Goal: Task Accomplishment & Management: Manage account settings

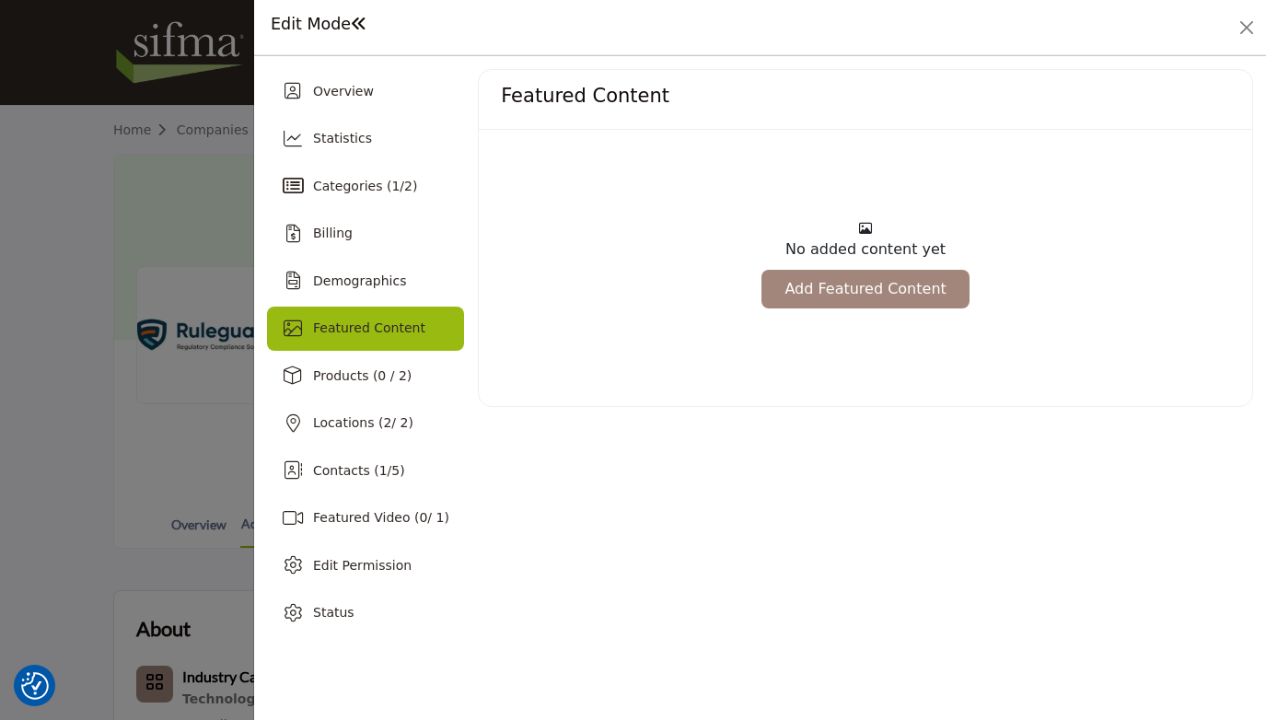
scroll to position [383, 0]
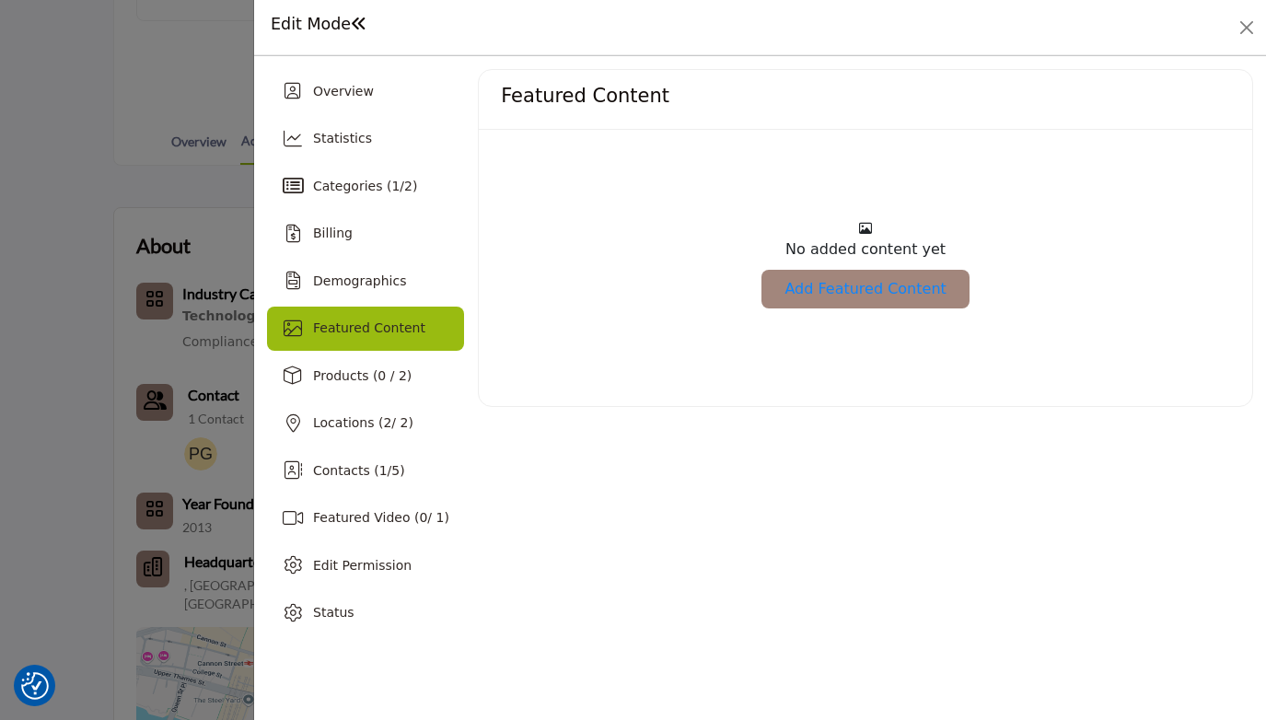
click at [858, 297] on link "Add Featured Content" at bounding box center [865, 289] width 207 height 39
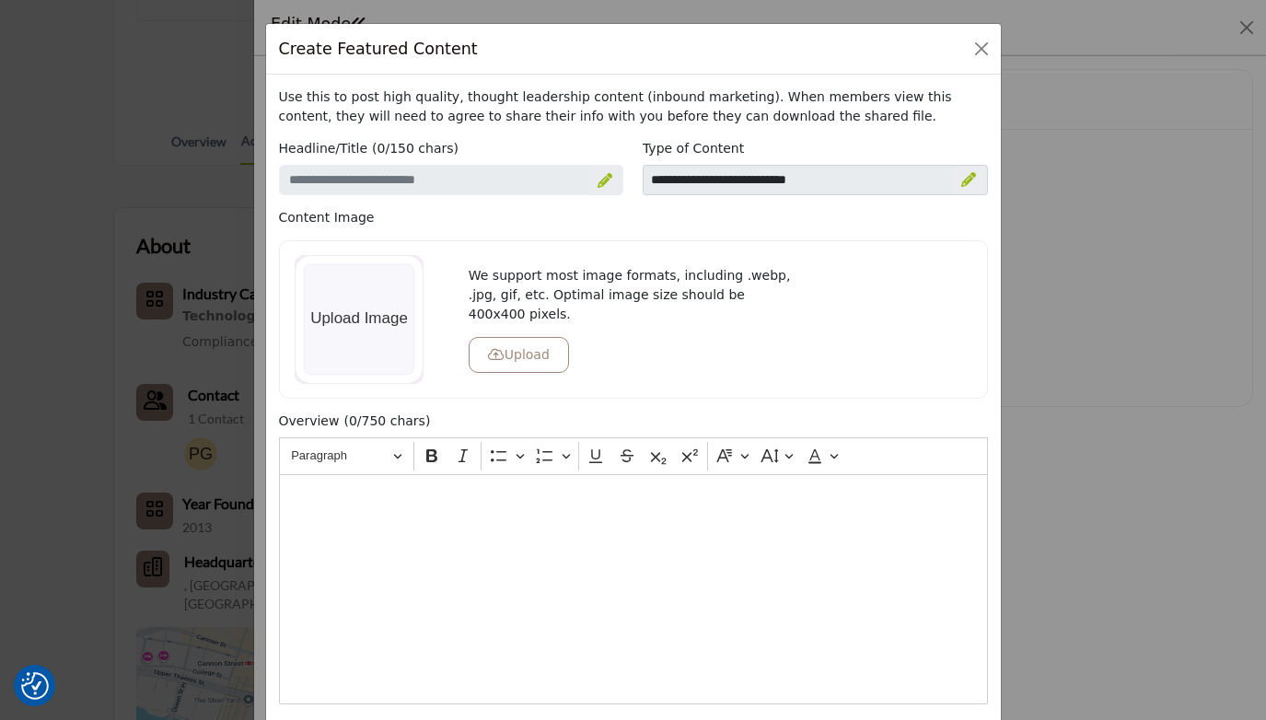
click at [974, 185] on div at bounding box center [969, 180] width 32 height 29
click at [952, 177] on icon at bounding box center [956, 181] width 13 height 15
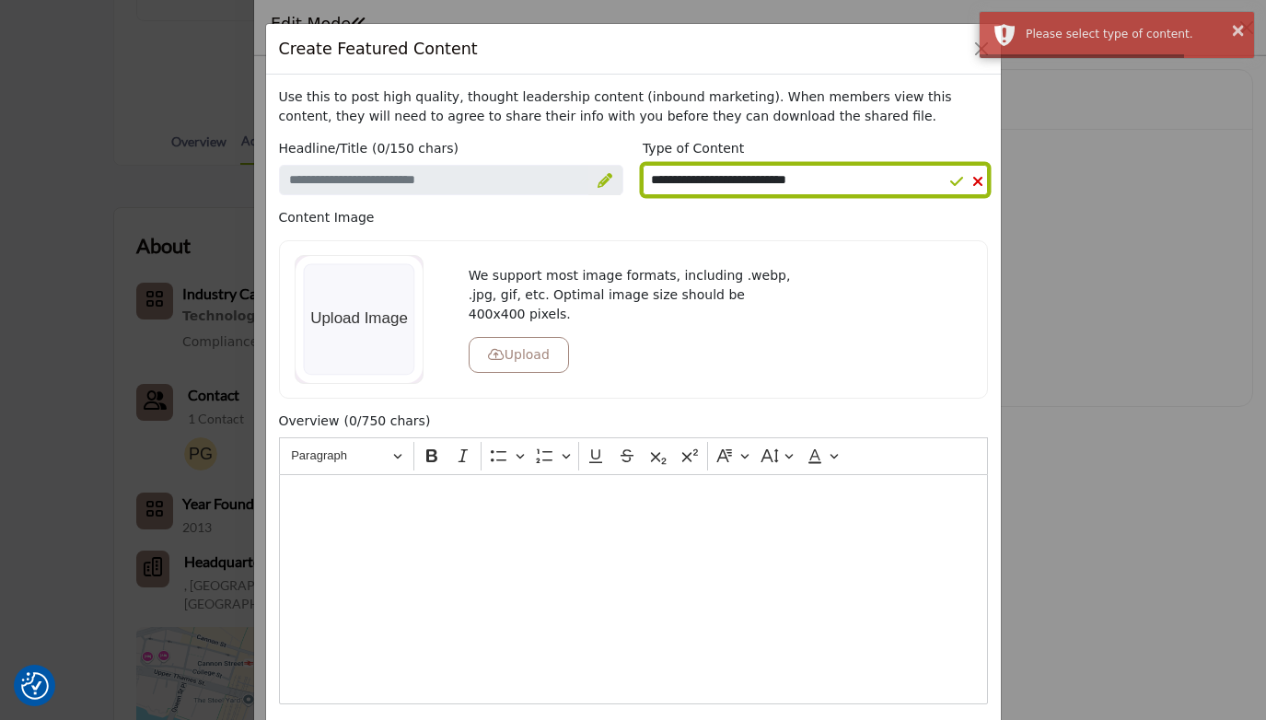
click at [788, 181] on select "**********" at bounding box center [815, 180] width 345 height 30
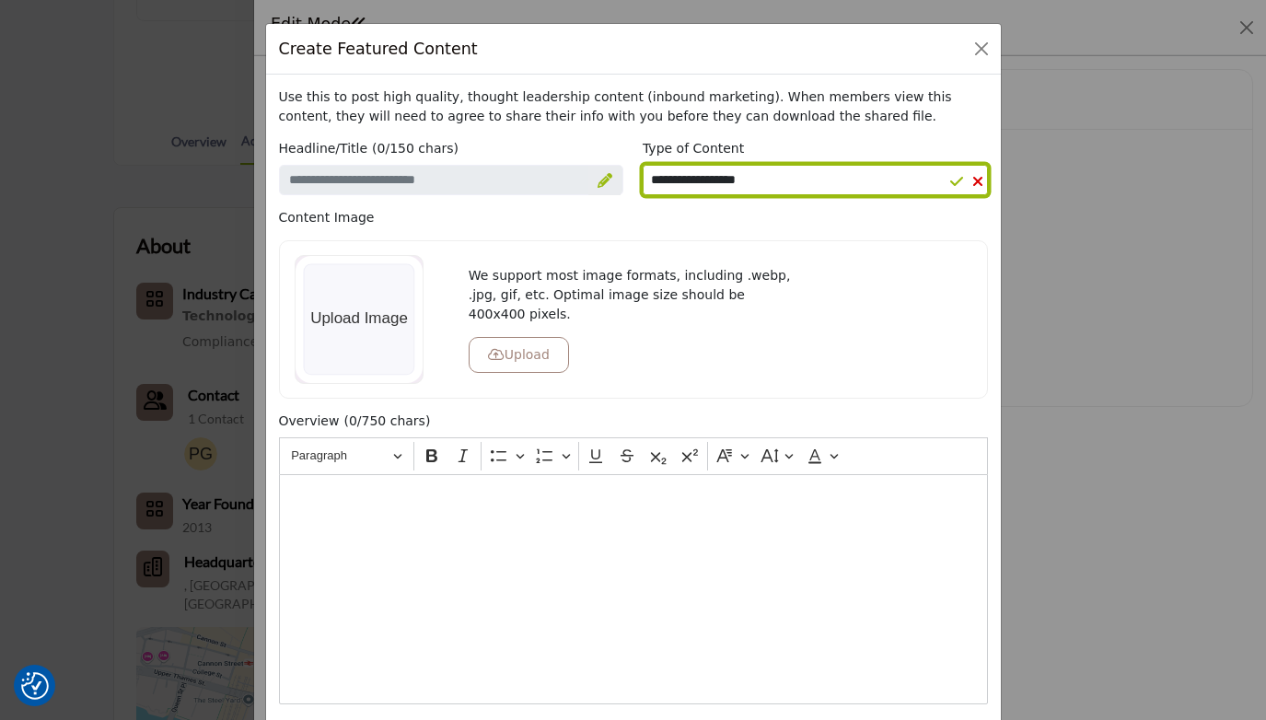
click at [643, 165] on select "**********" at bounding box center [815, 180] width 345 height 30
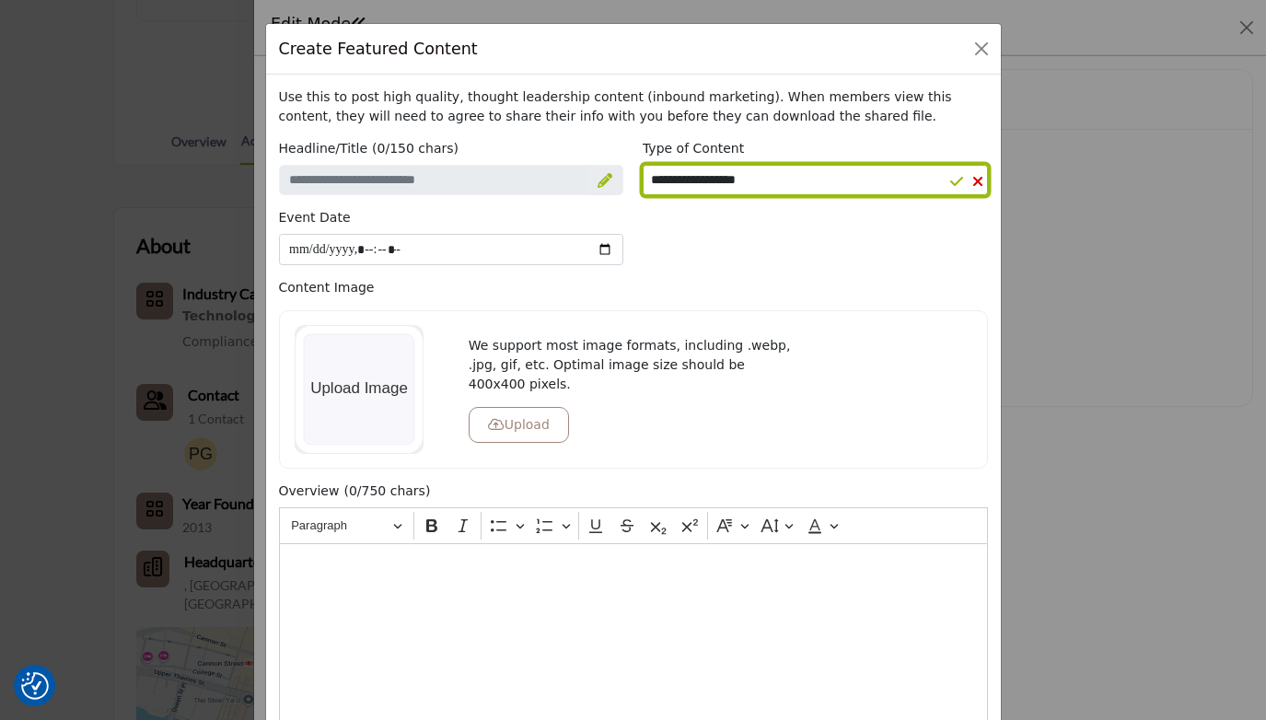
click at [875, 178] on select "**********" at bounding box center [815, 180] width 345 height 30
select select "********"
click at [643, 165] on select "**********" at bounding box center [815, 180] width 345 height 30
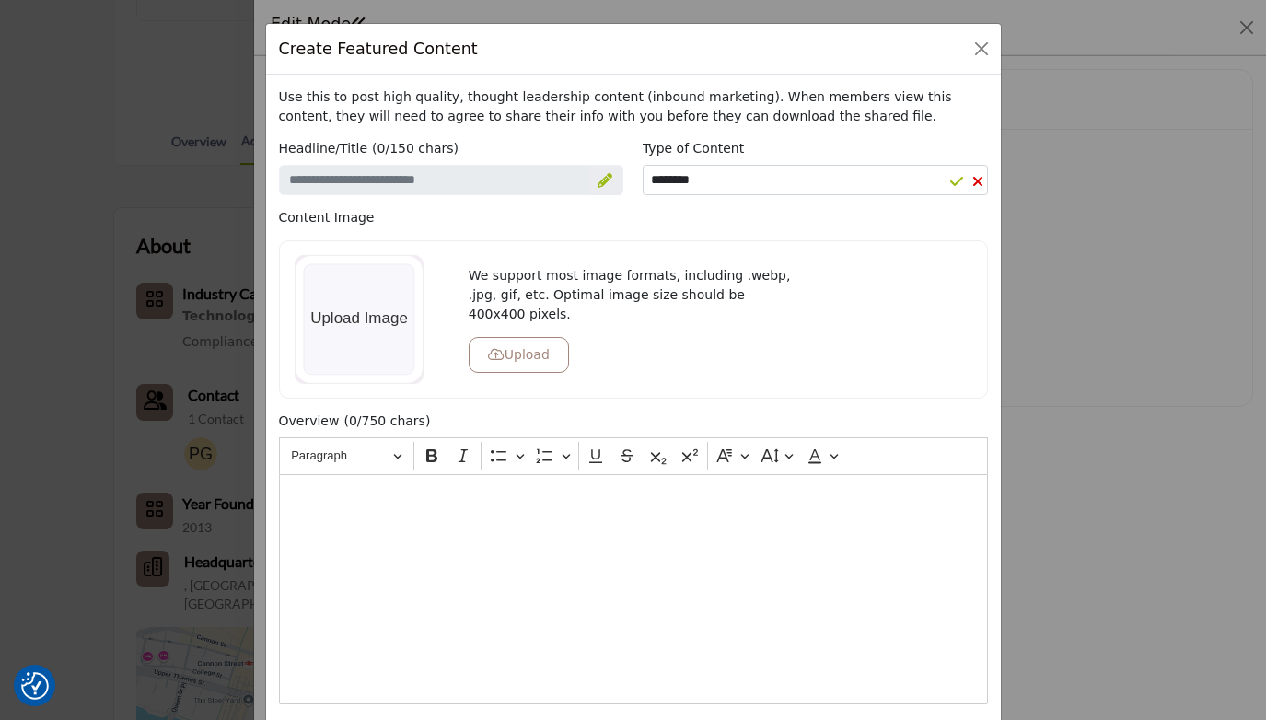
click at [437, 551] on div "Editor editing area: main" at bounding box center [633, 589] width 709 height 230
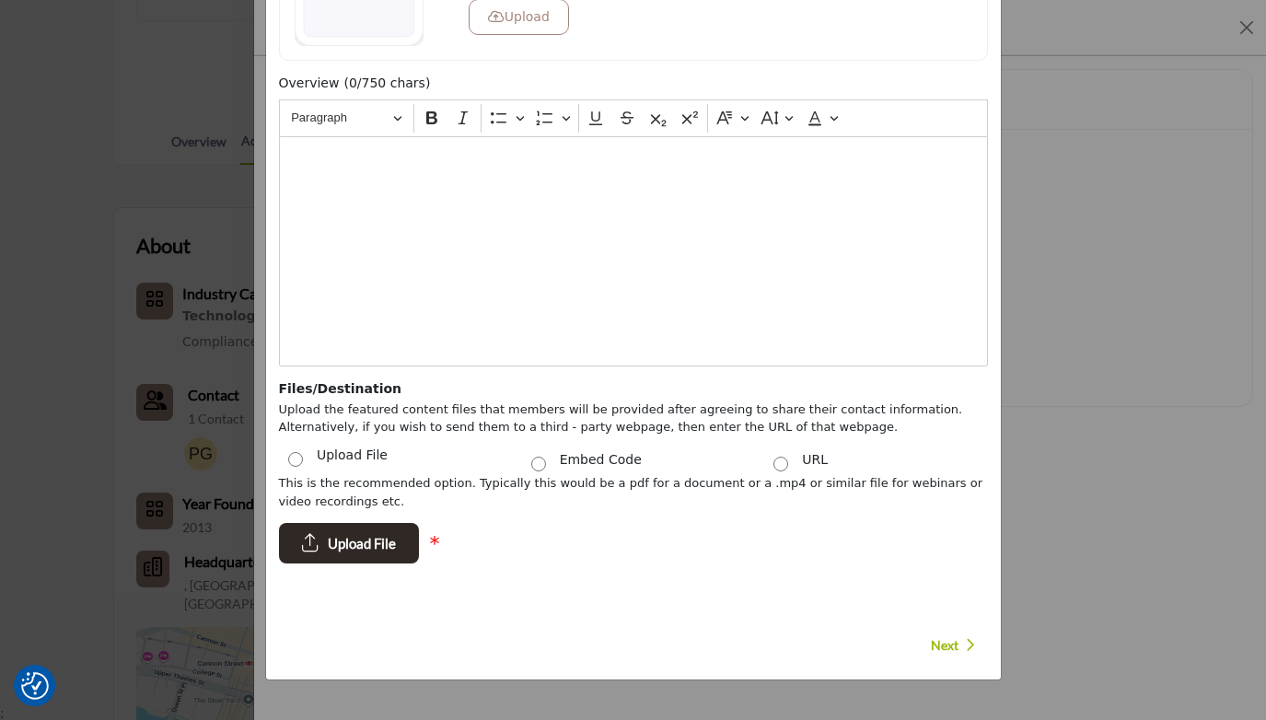
scroll to position [304, 0]
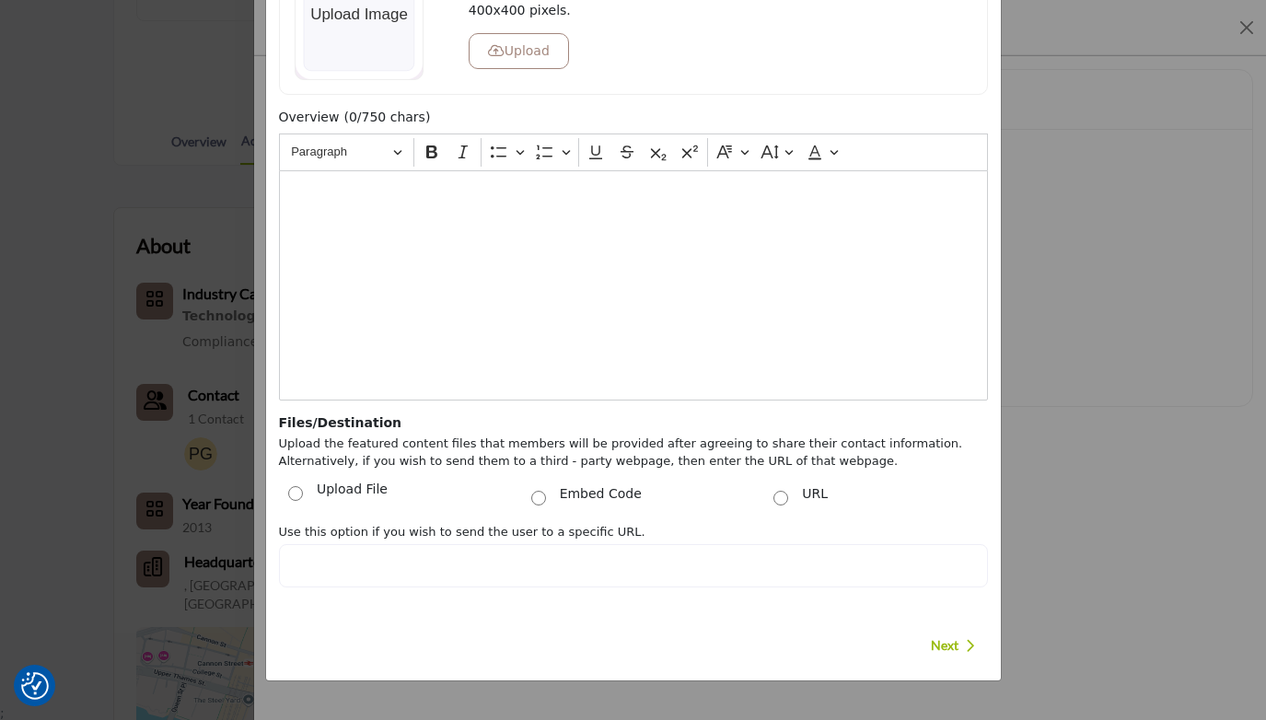
click at [468, 530] on p "Use this option if you wish to send the user to a specific URL." at bounding box center [633, 532] width 709 height 18
click at [440, 592] on div "Overview (0/750 chars) Rich Text Editor Paragraph Bold Italic Bulleted List Bul…" at bounding box center [633, 388] width 728 height 560
click at [644, 591] on div "Overview (0/750 chars) Rich Text Editor Paragraph Bold Italic Bulleted List Bul…" at bounding box center [633, 388] width 728 height 560
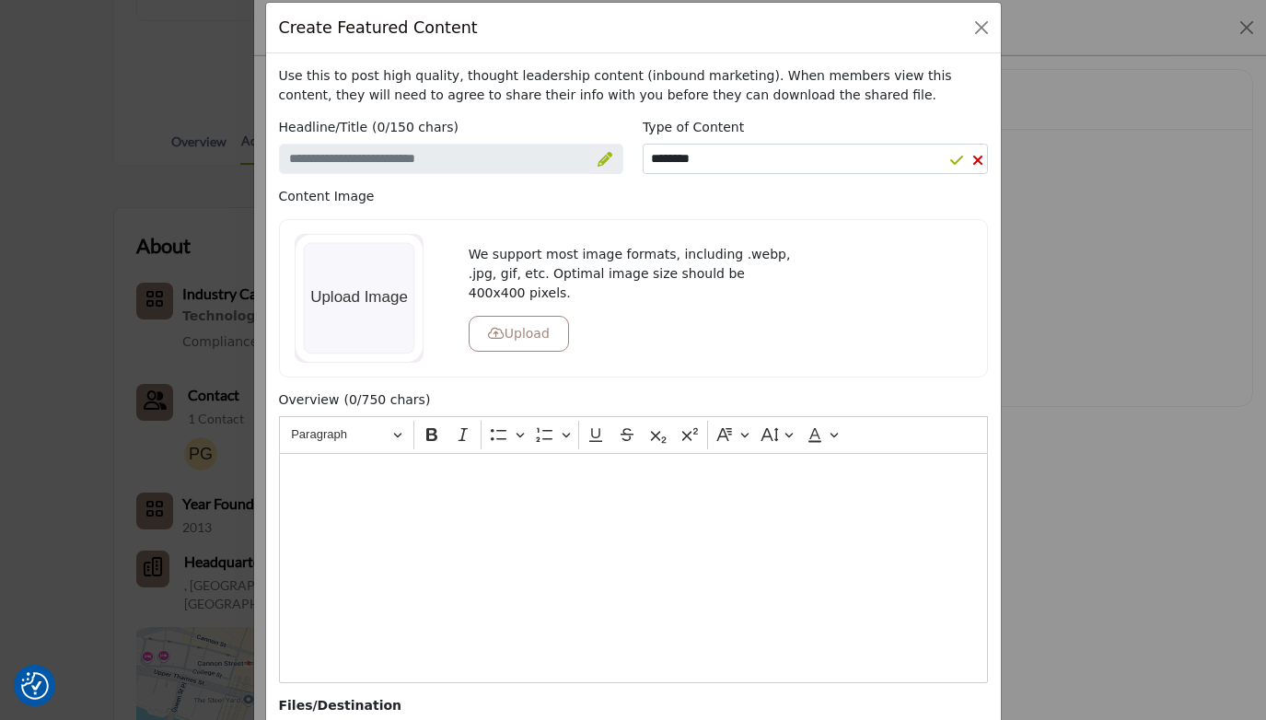
scroll to position [0, 0]
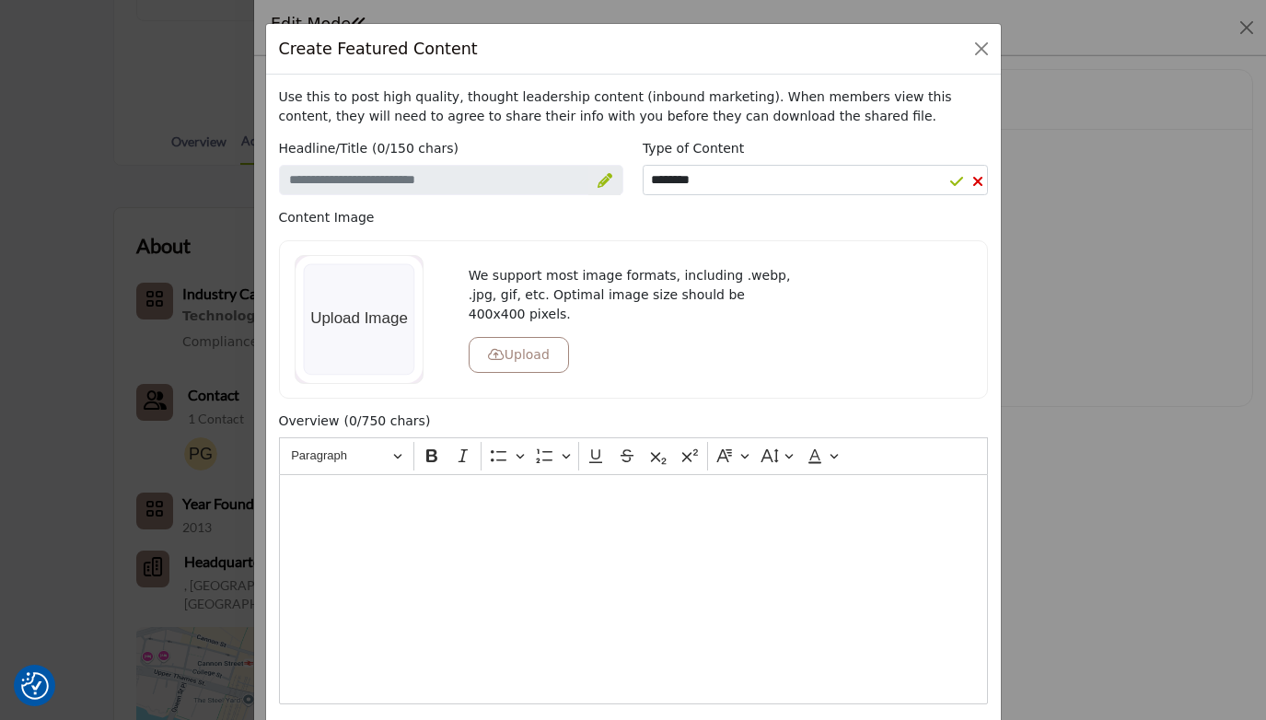
click at [382, 521] on div "Editor editing area: main" at bounding box center [633, 589] width 709 height 230
click at [610, 594] on div "Editor editing area: main" at bounding box center [633, 589] width 709 height 230
click at [598, 178] on icon at bounding box center [605, 180] width 15 height 15
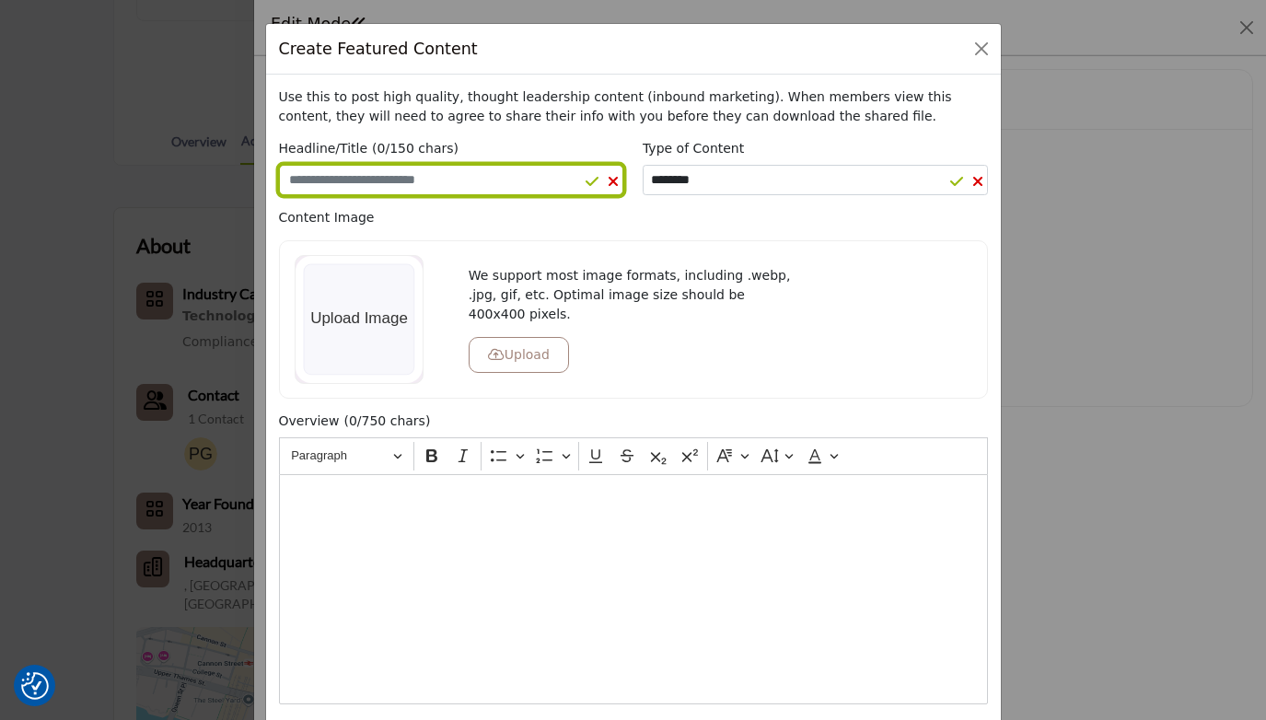
click at [480, 184] on input "Enter a compelling headline" at bounding box center [451, 180] width 345 height 31
paste input "**********"
type input "**********"
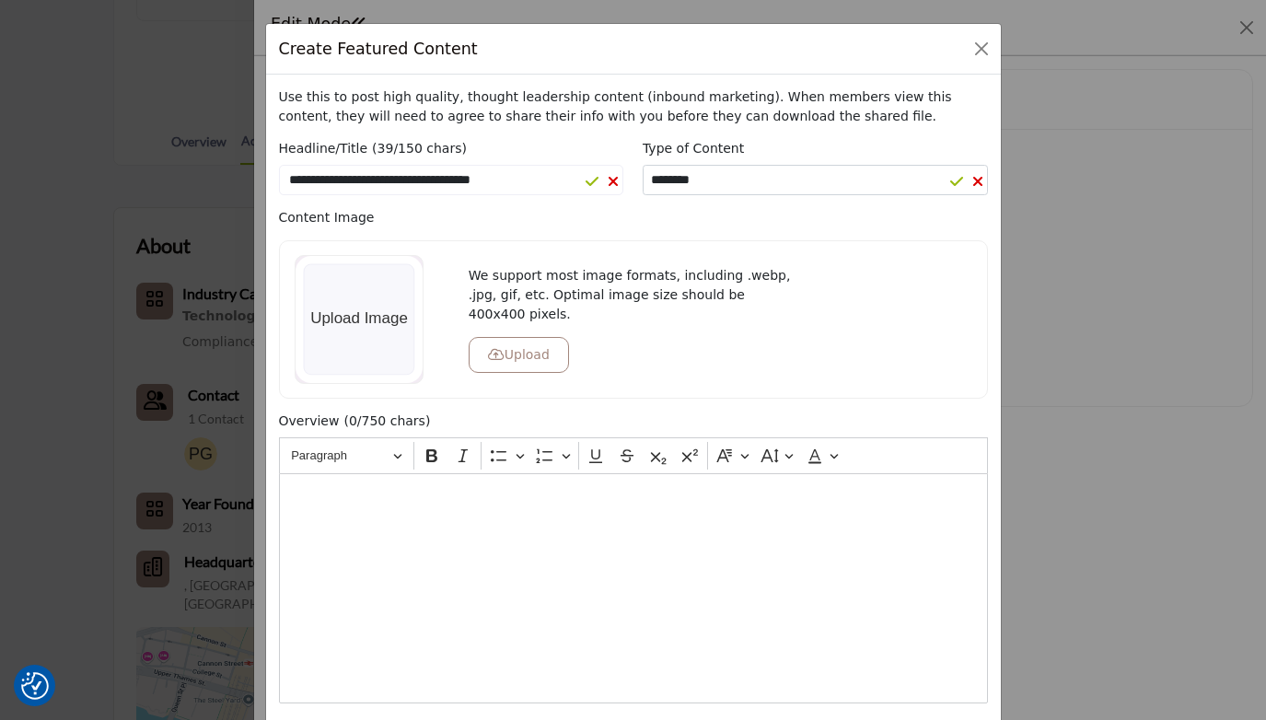
click at [361, 241] on div "We support most image formats, including .webp, .jpg, gif, etc. Optimal image s…" at bounding box center [633, 319] width 709 height 158
click at [345, 489] on p "Editor editing area: main" at bounding box center [633, 495] width 692 height 19
click at [438, 541] on div "Editor editing area: main" at bounding box center [633, 588] width 709 height 230
click at [413, 531] on div "Editor editing area: main" at bounding box center [633, 588] width 709 height 230
click at [503, 507] on div "Editor editing area: main" at bounding box center [633, 588] width 709 height 230
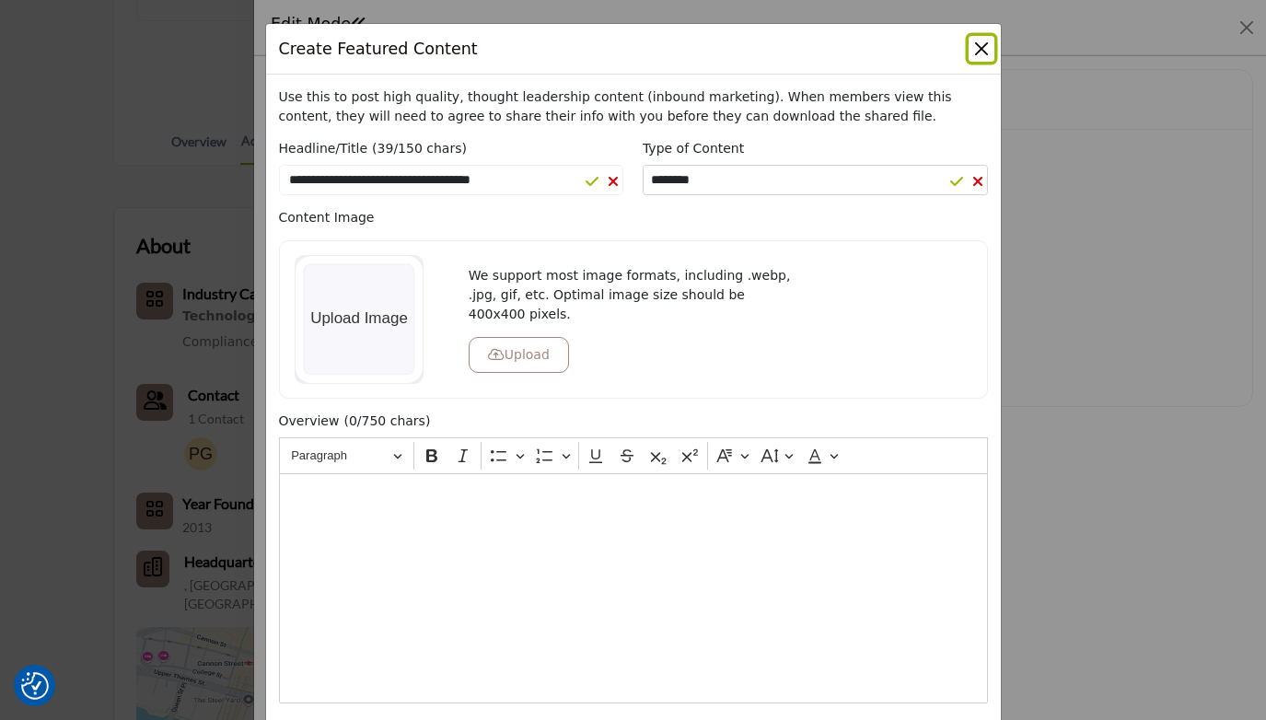
click at [976, 49] on button "Close" at bounding box center [982, 49] width 26 height 26
select select
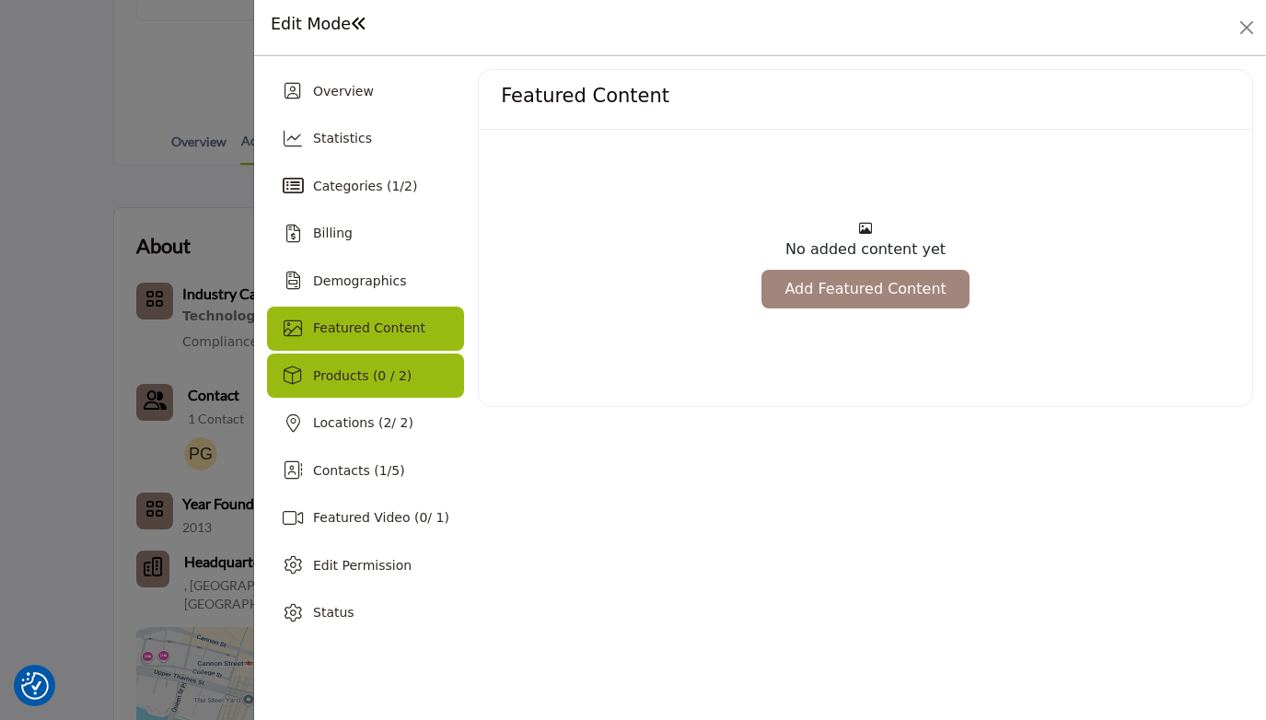
click at [317, 375] on span "Products (0 / 2)" at bounding box center [362, 375] width 99 height 15
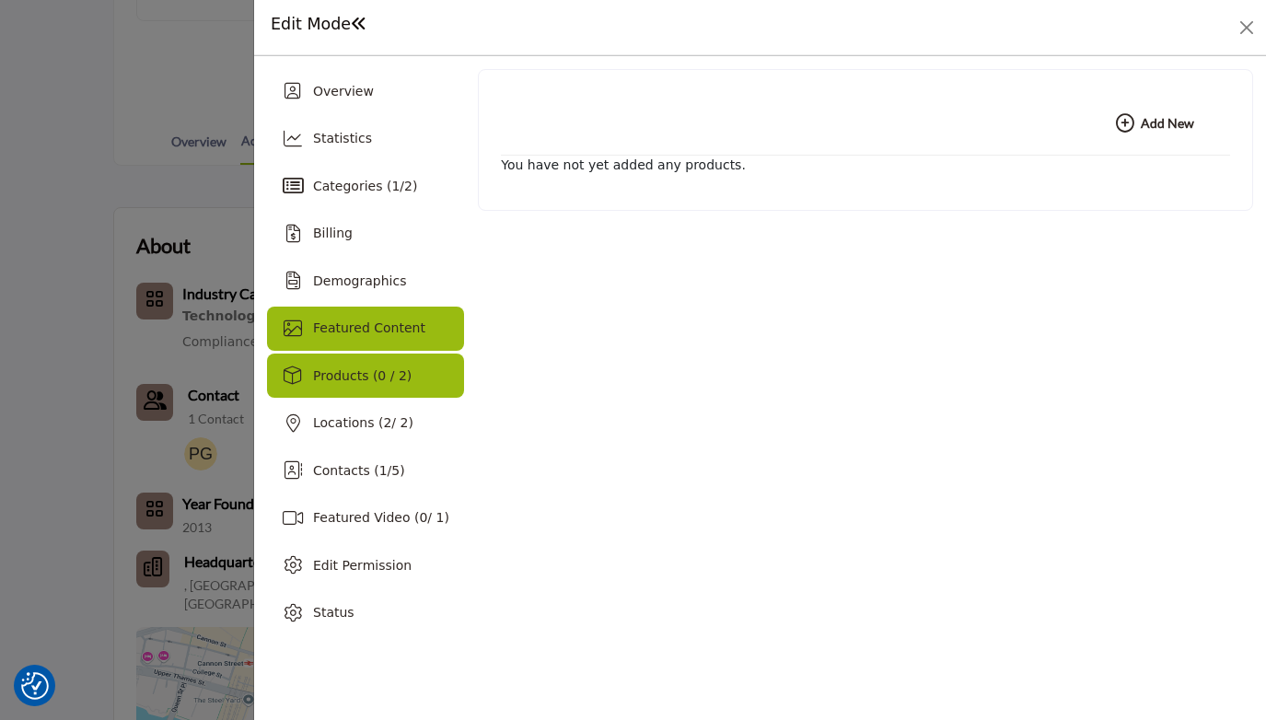
click at [341, 326] on span "Featured Content" at bounding box center [369, 327] width 112 height 15
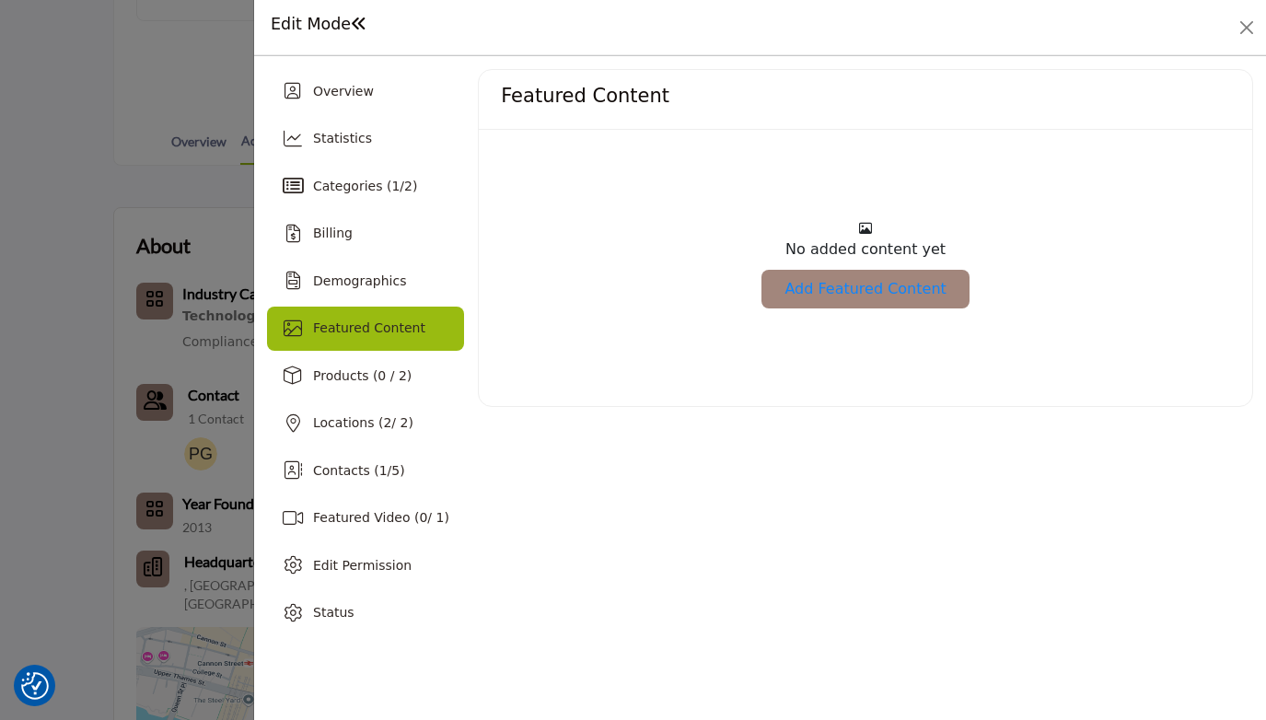
click at [889, 277] on link "Add Featured Content" at bounding box center [865, 289] width 207 height 39
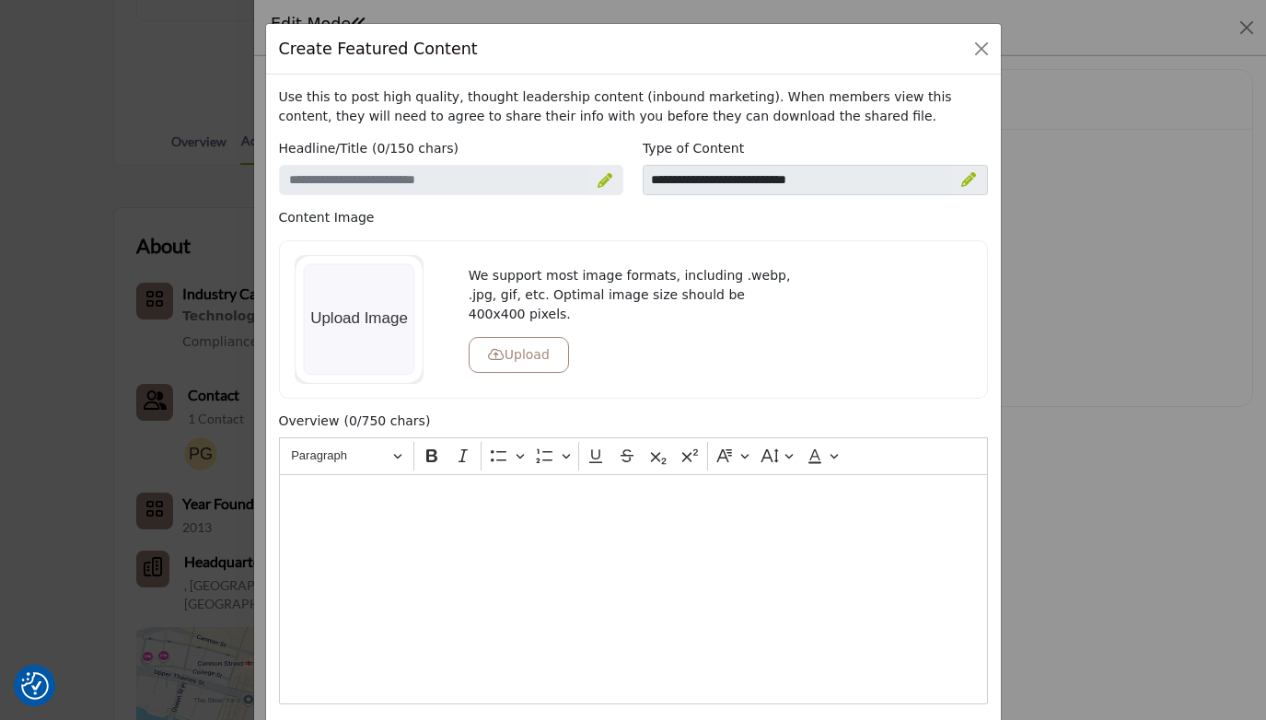
click at [961, 181] on icon at bounding box center [968, 179] width 15 height 15
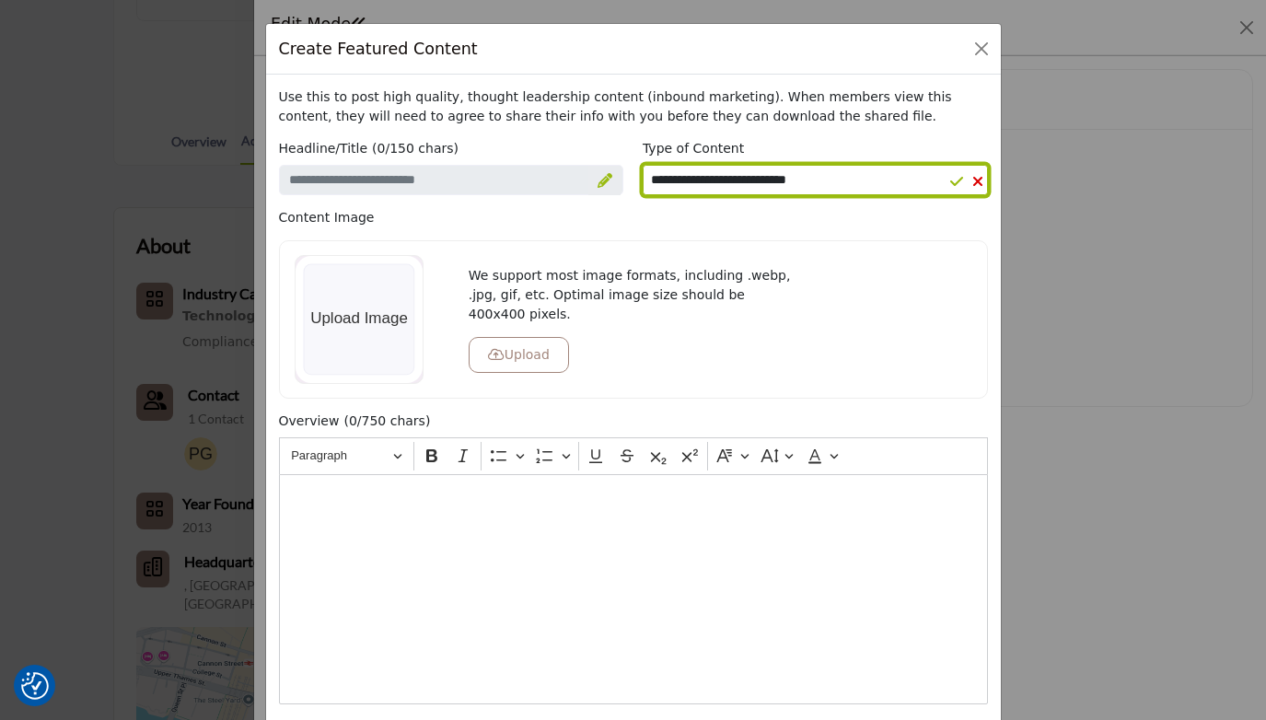
click at [762, 172] on select "**********" at bounding box center [815, 180] width 345 height 30
select select "*********"
click at [643, 165] on select "**********" at bounding box center [815, 180] width 345 height 30
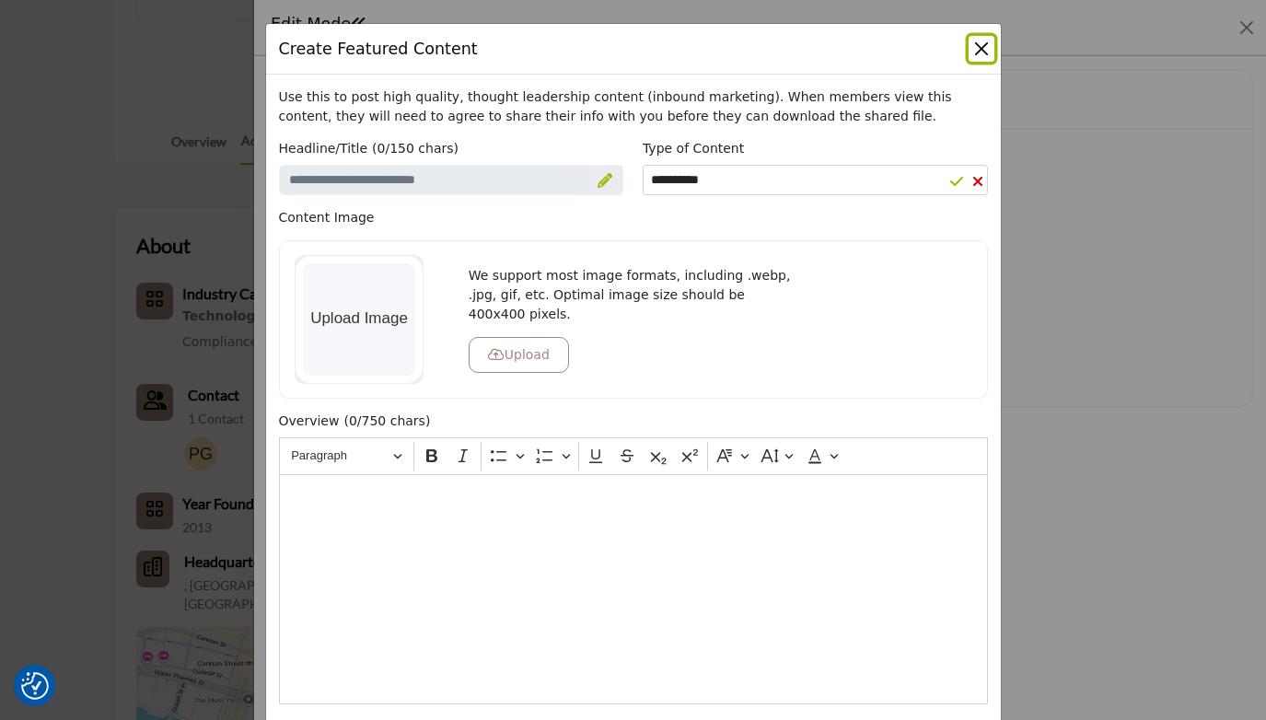
click at [981, 48] on button "Close" at bounding box center [982, 49] width 26 height 26
select select
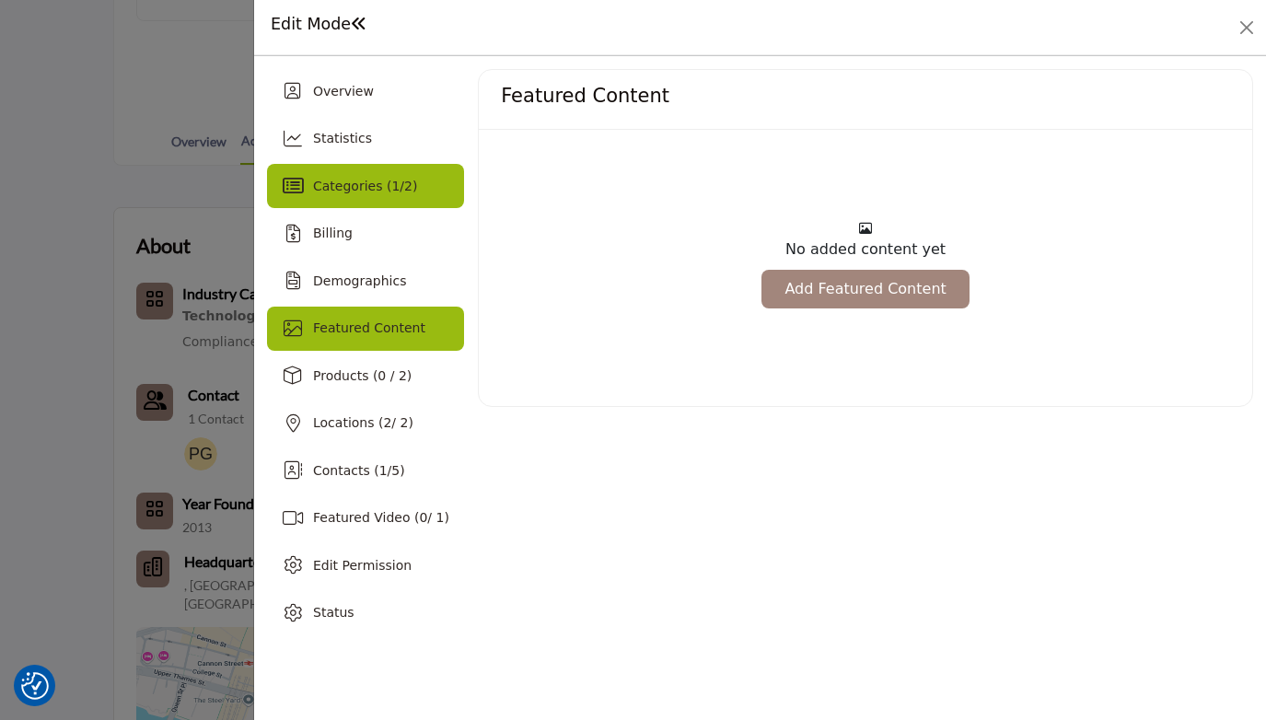
click at [322, 192] on span "Categories ( 1 / 2 )" at bounding box center [365, 186] width 104 height 15
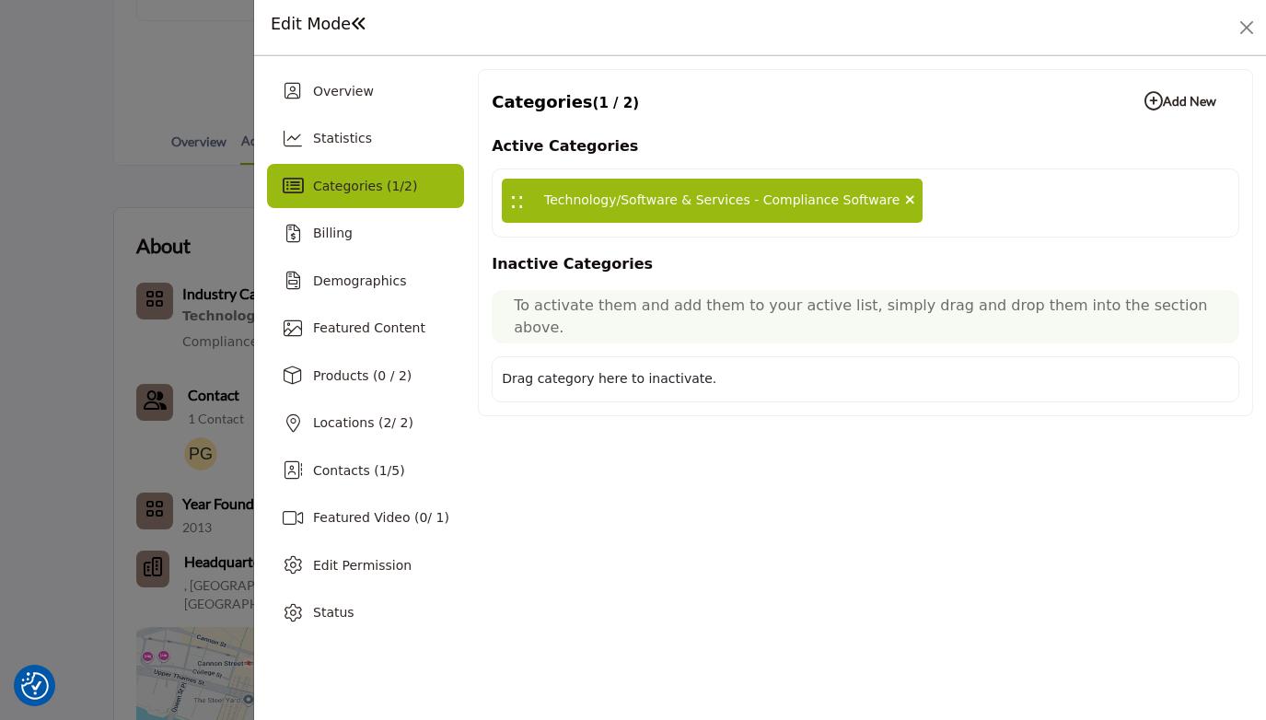
click at [511, 201] on span "::" at bounding box center [517, 200] width 16 height 35
click at [393, 191] on span "Categories ( 1 / 2 )" at bounding box center [365, 186] width 104 height 15
click at [1183, 93] on b "Add New Add New" at bounding box center [1181, 101] width 72 height 18
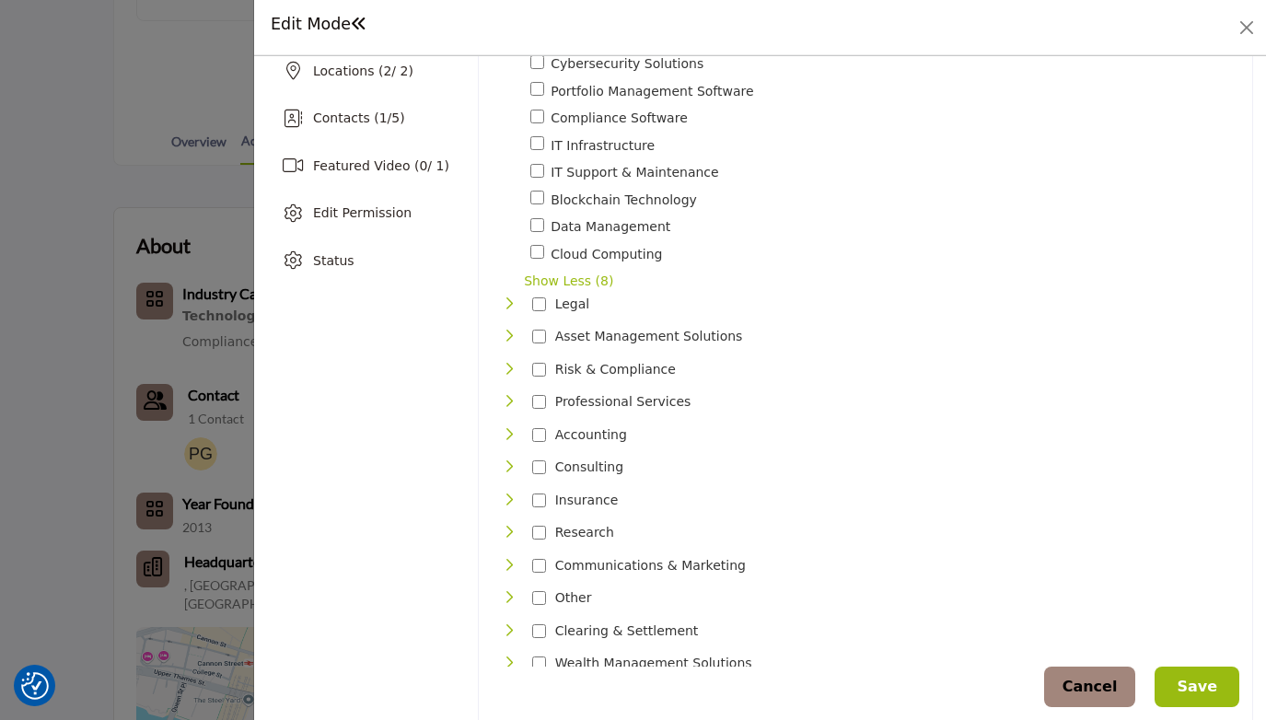
scroll to position [383, 0]
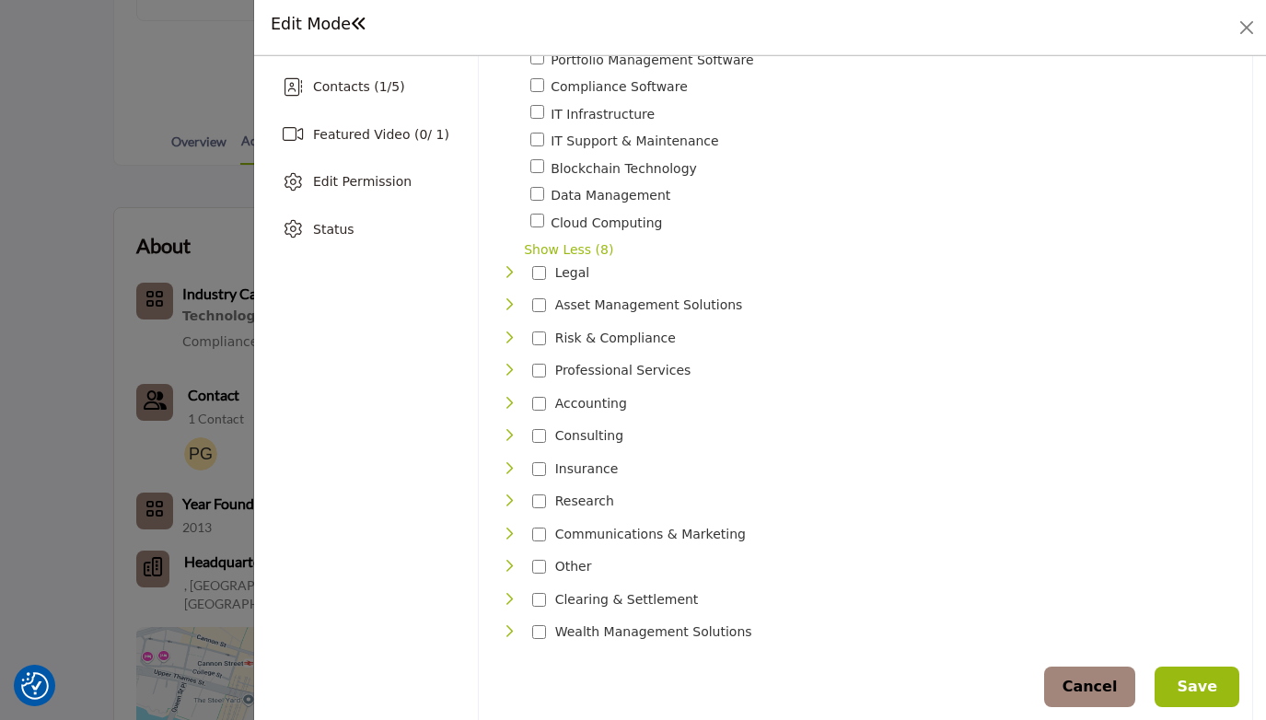
click at [509, 628] on icon "Toggle Category" at bounding box center [509, 631] width 15 height 15
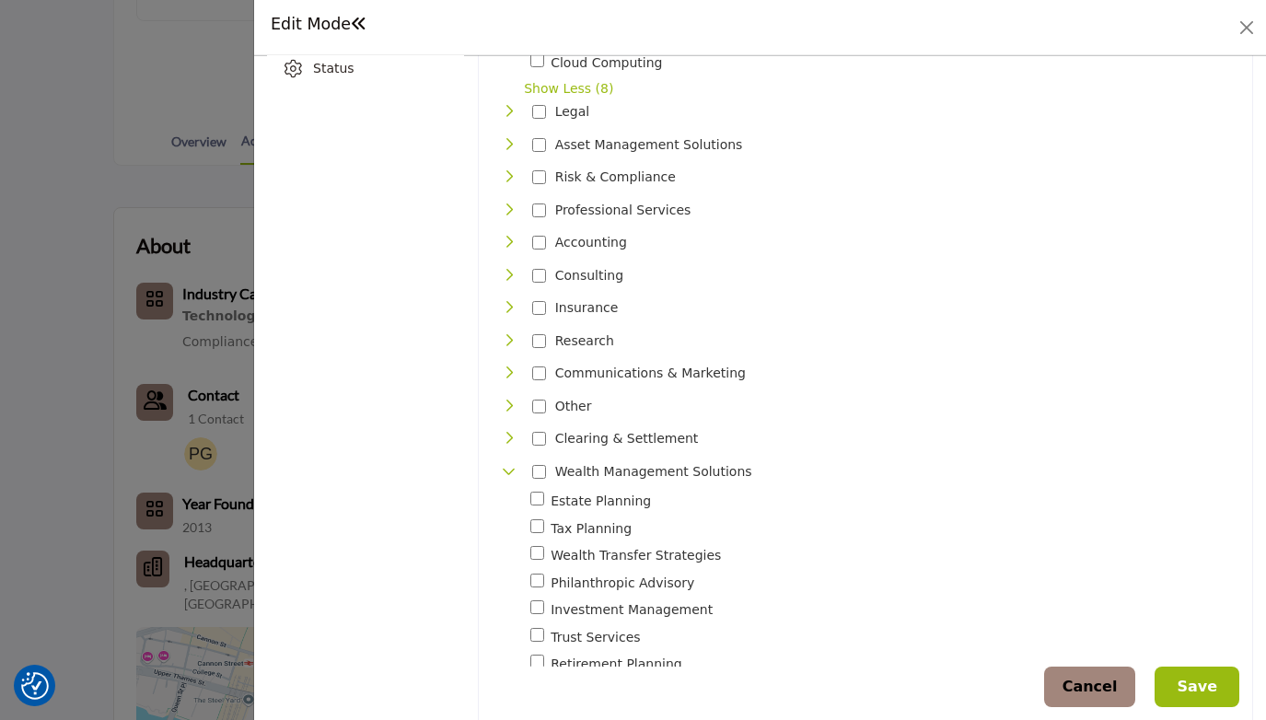
scroll to position [576, 0]
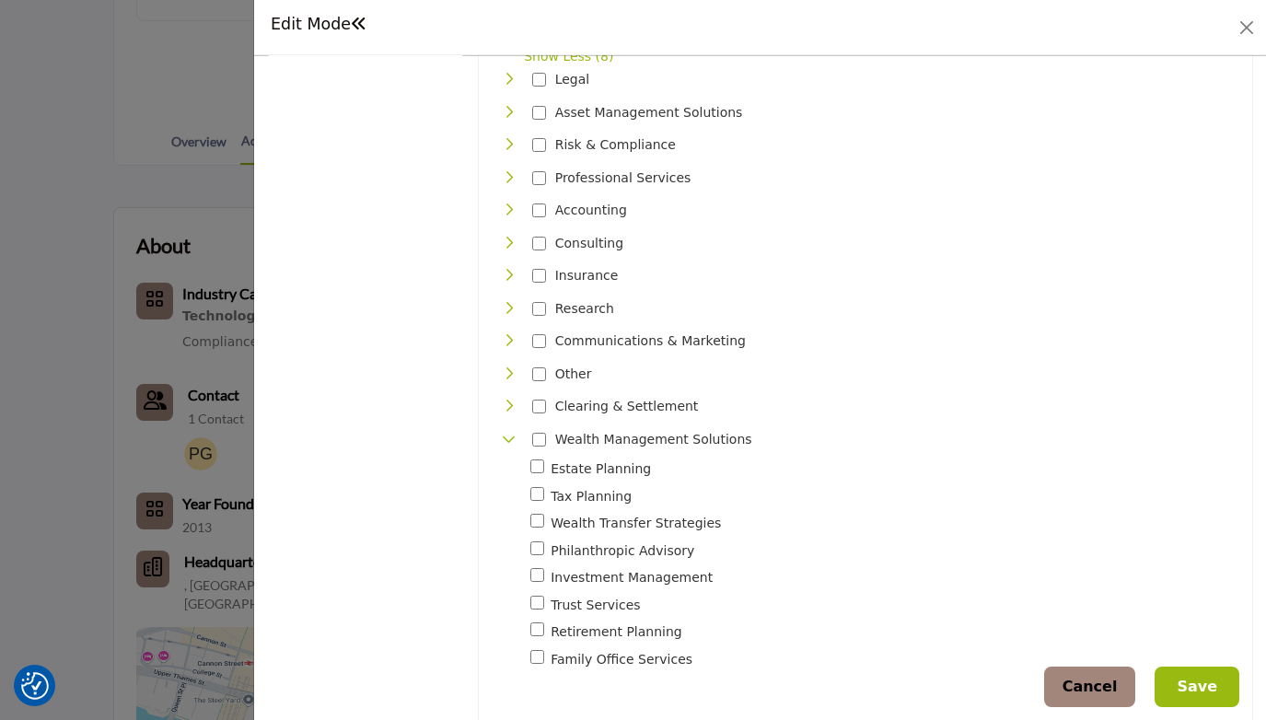
click at [508, 432] on icon "Toggle Category" at bounding box center [509, 439] width 15 height 15
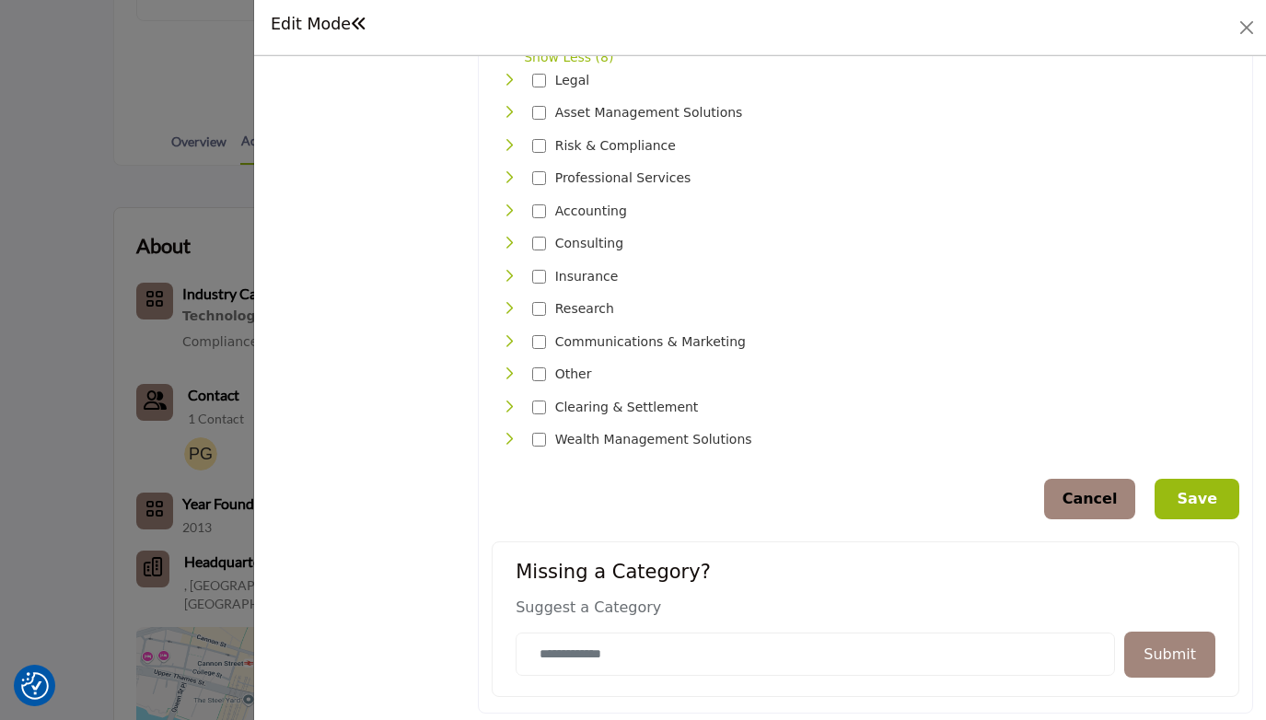
scroll to position [571, 0]
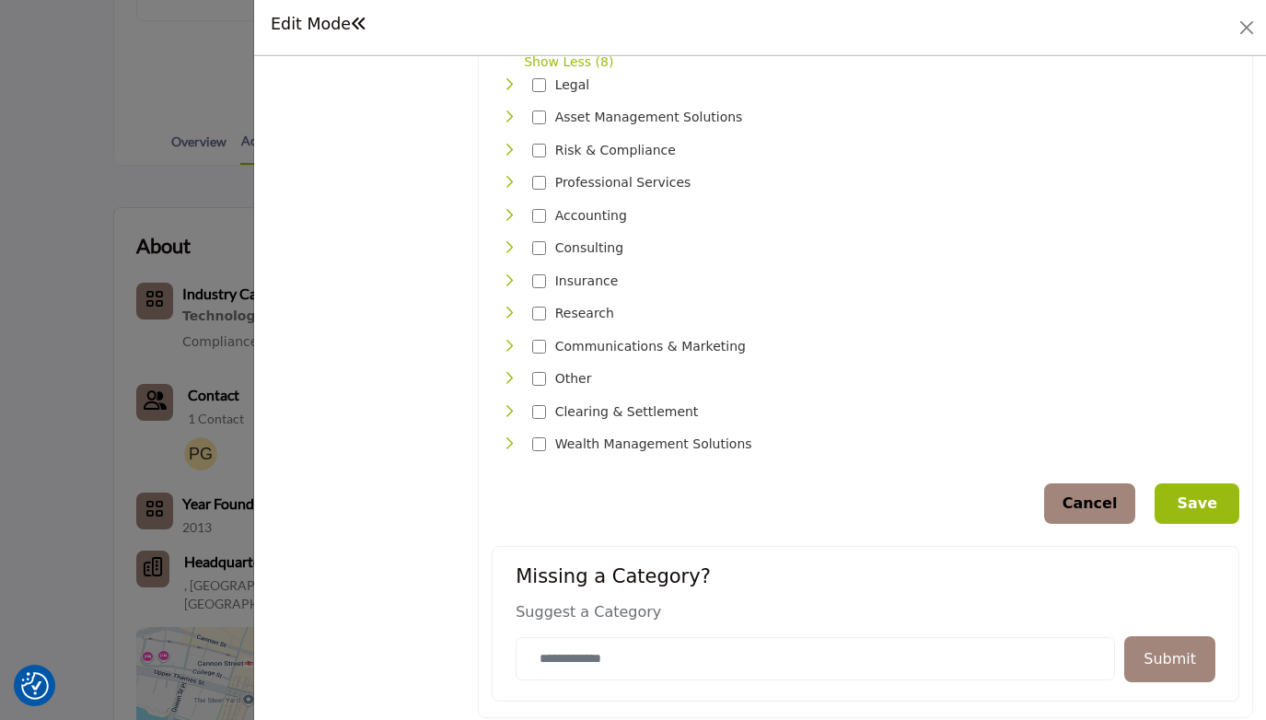
click at [509, 144] on icon "Toggle Category" at bounding box center [509, 150] width 15 height 15
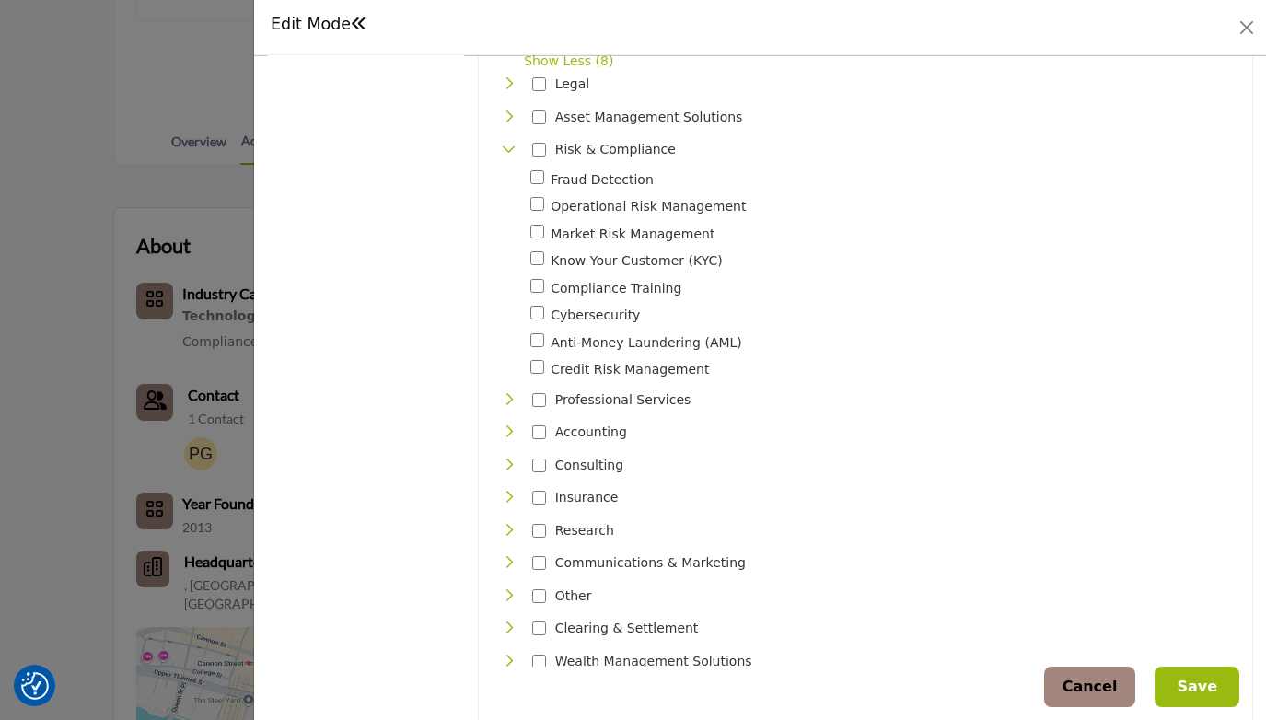
click at [506, 115] on icon "Toggle Category" at bounding box center [509, 117] width 15 height 15
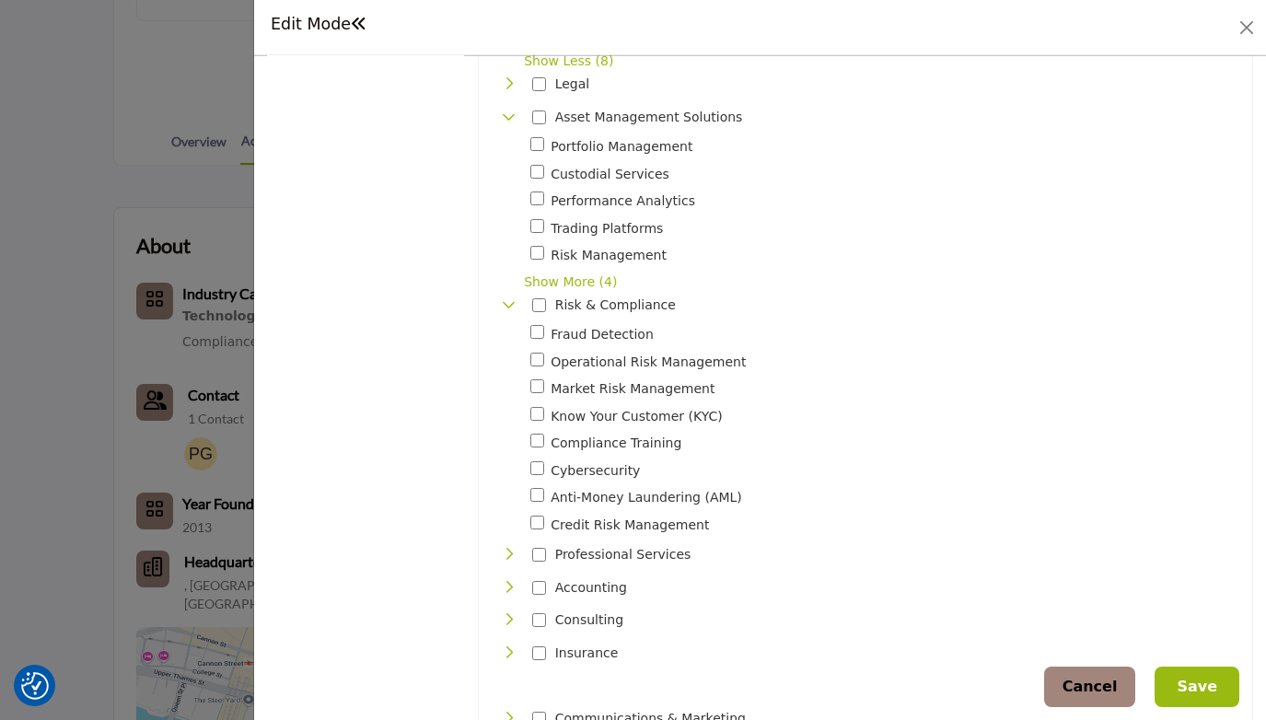
click at [506, 115] on icon "Toggle Category" at bounding box center [509, 117] width 15 height 15
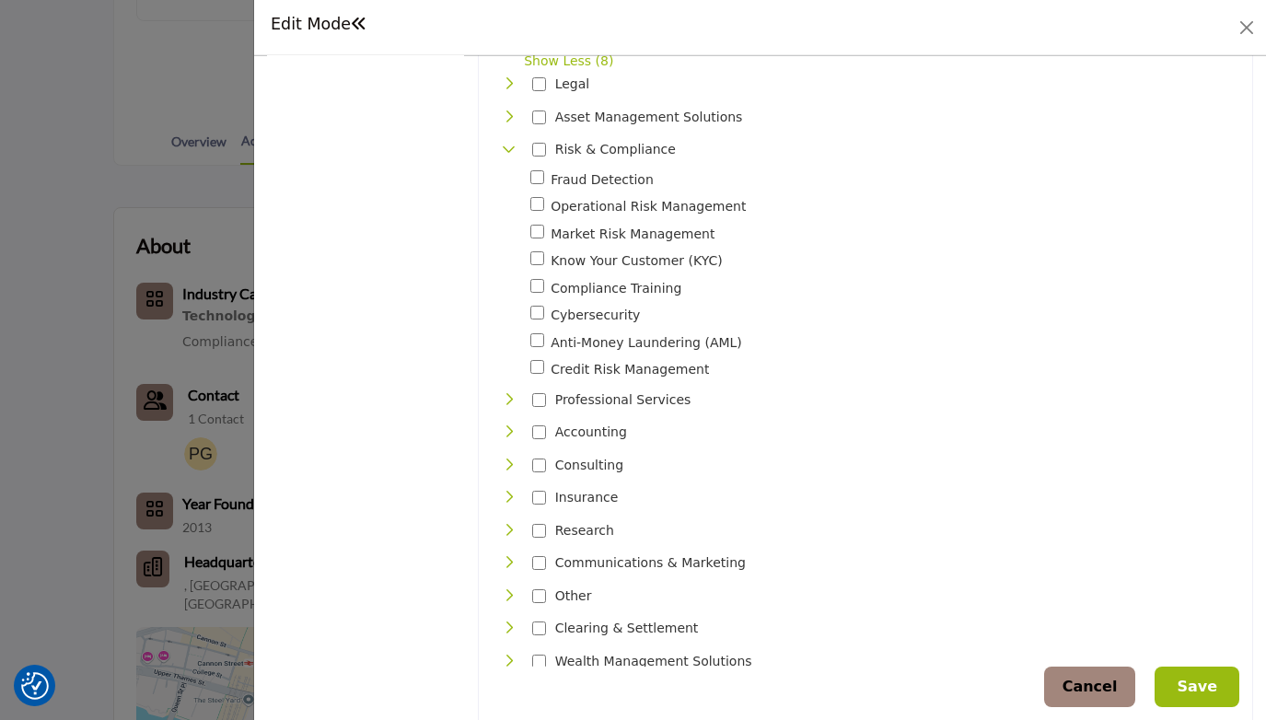
click at [506, 76] on icon "Toggle Category" at bounding box center [509, 83] width 15 height 15
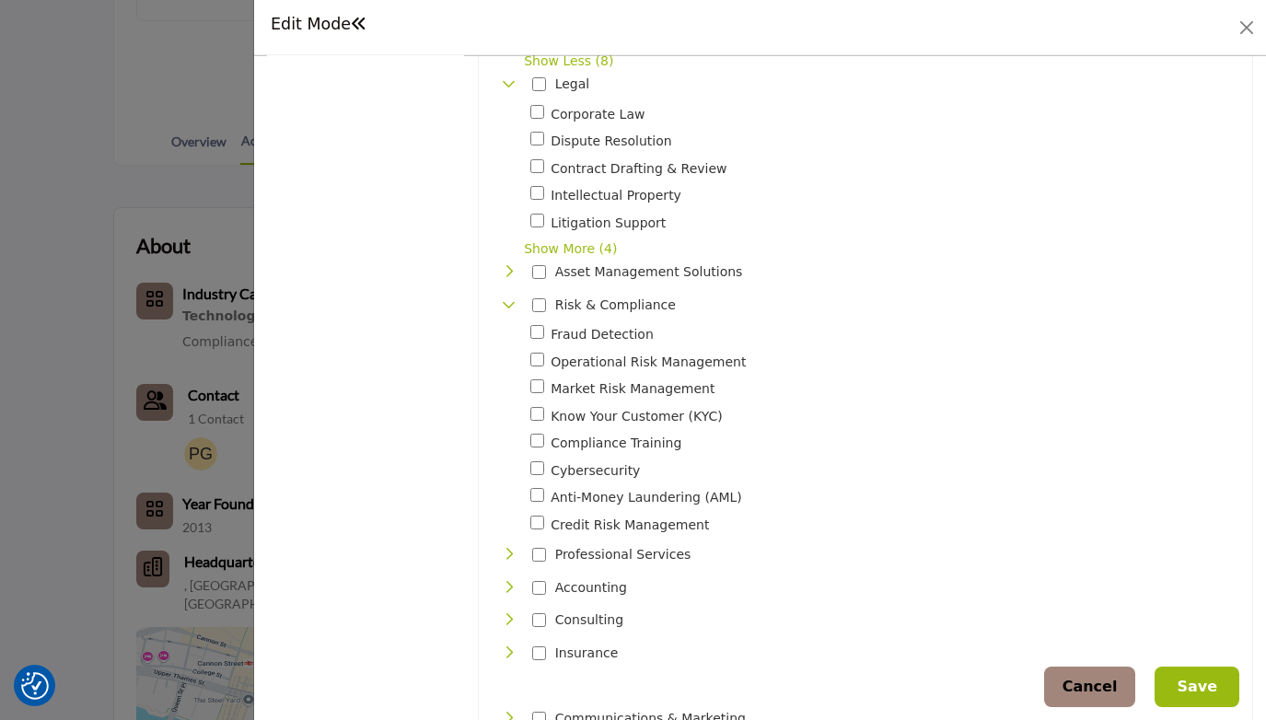
click at [506, 76] on icon "Toggle Category" at bounding box center [509, 83] width 15 height 15
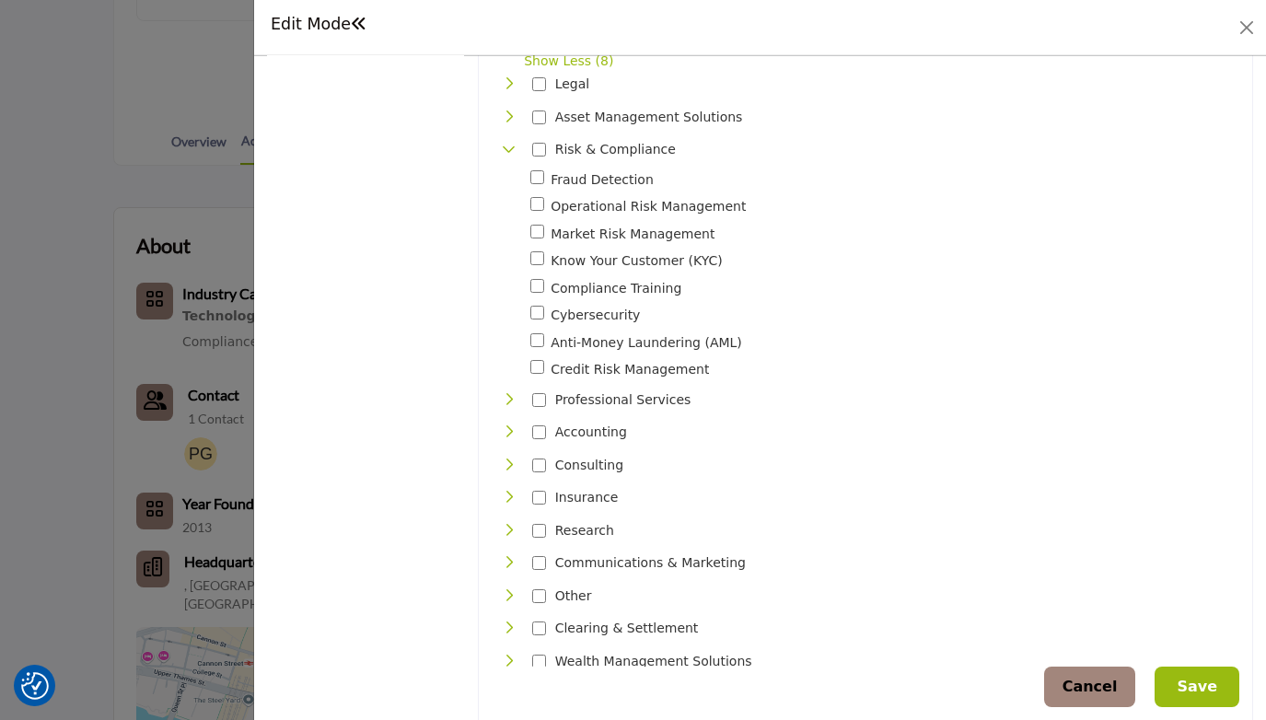
click at [1191, 684] on button "Save" at bounding box center [1197, 687] width 85 height 41
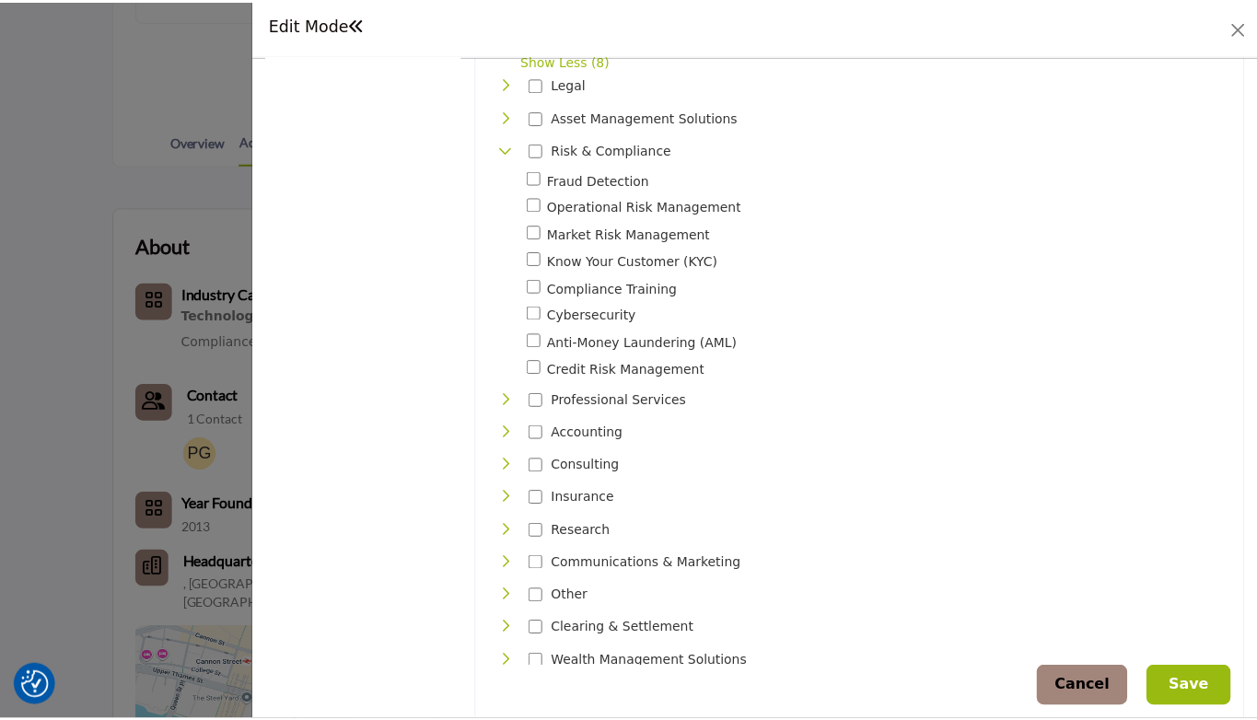
scroll to position [0, 0]
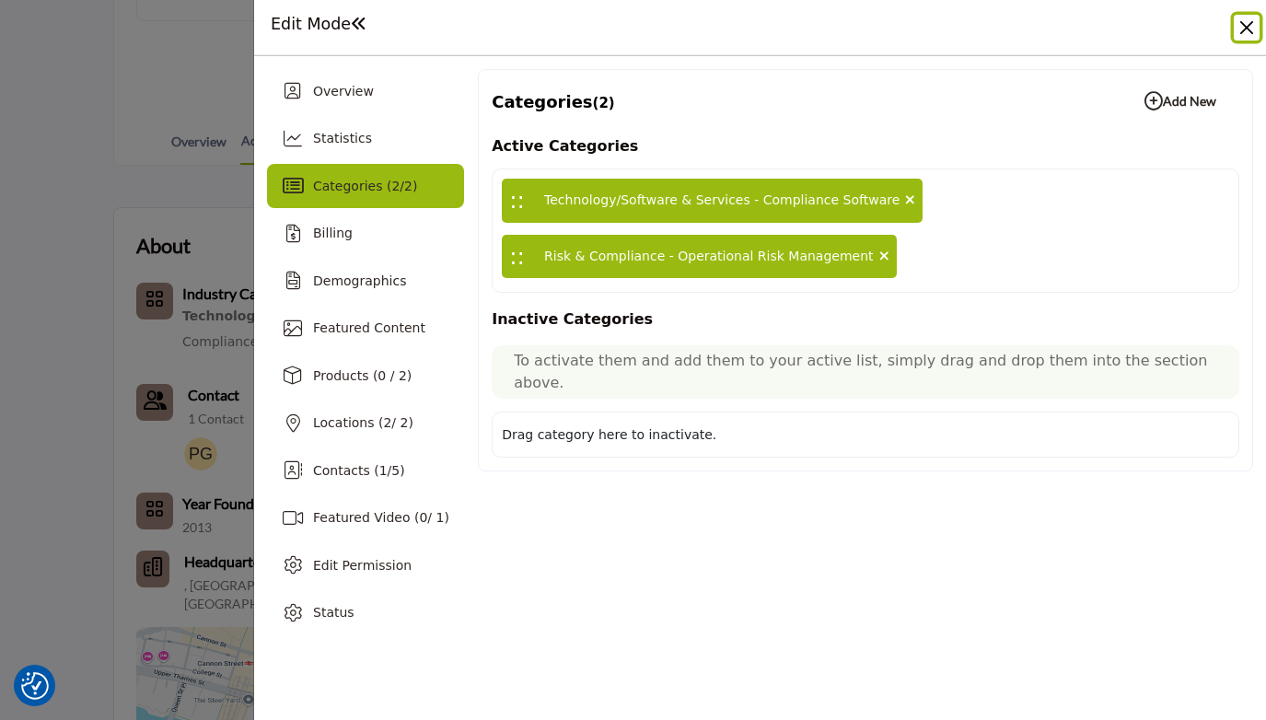
click at [1243, 32] on button "Close" at bounding box center [1247, 28] width 26 height 26
